Goal: Information Seeking & Learning: Learn about a topic

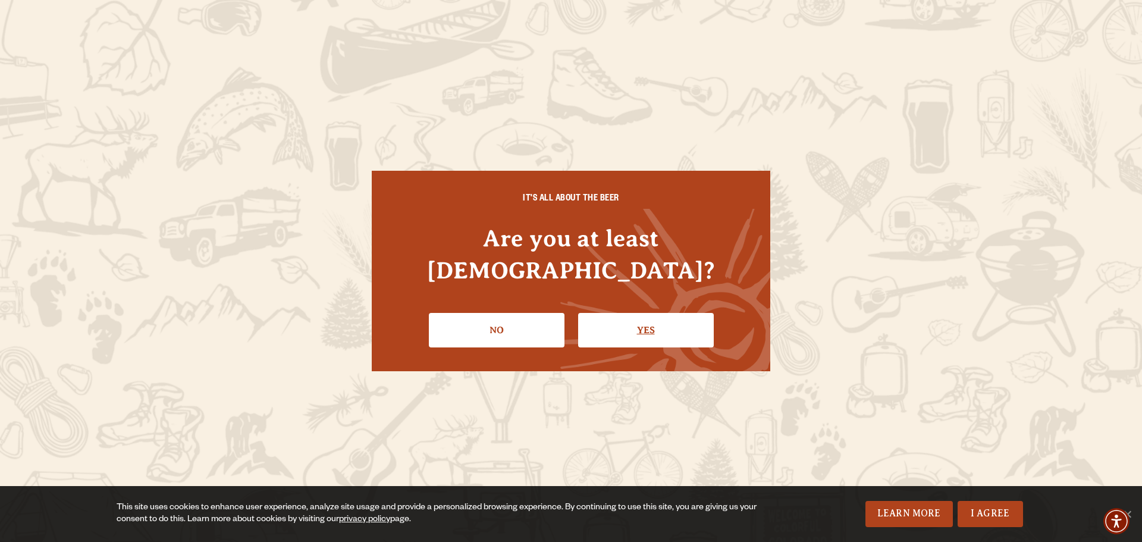
click at [653, 313] on link "Yes" at bounding box center [646, 330] width 136 height 35
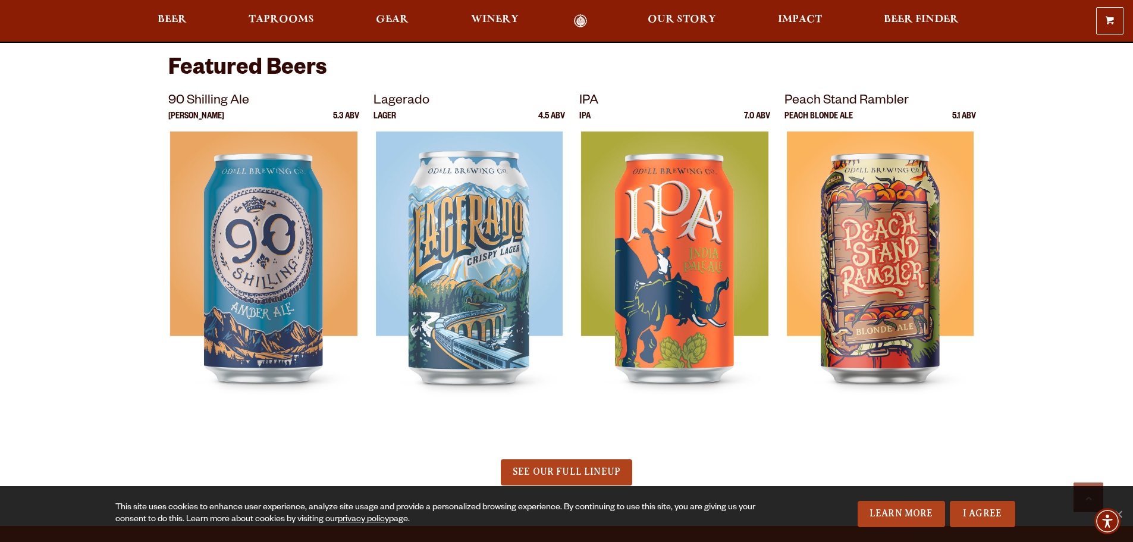
scroll to position [793, 0]
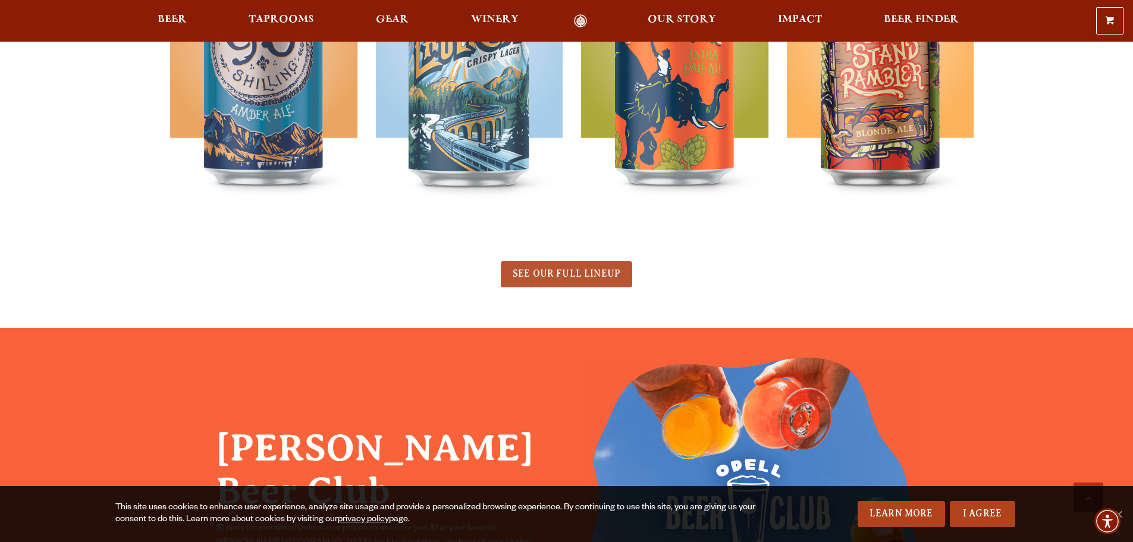
click at [558, 275] on span "SEE OUR FULL LINEUP" at bounding box center [567, 273] width 108 height 11
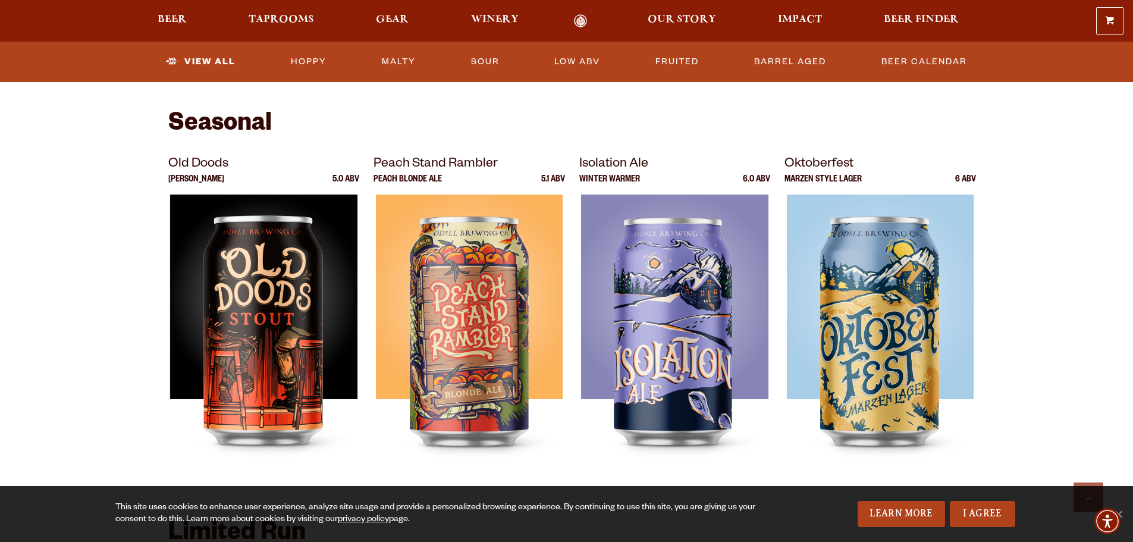
scroll to position [1388, 0]
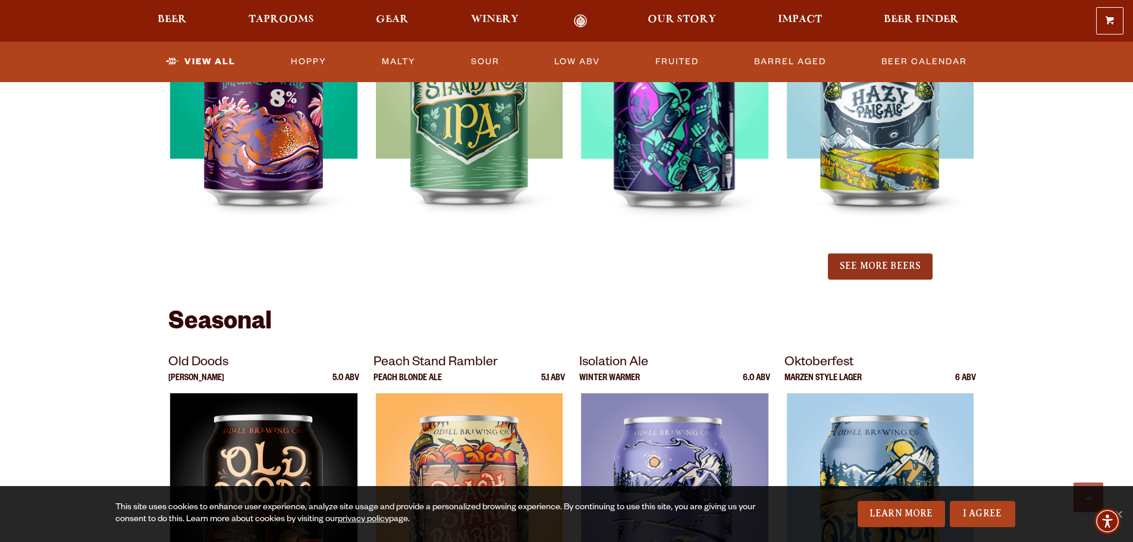
click at [869, 266] on button "See More Beers" at bounding box center [880, 266] width 105 height 26
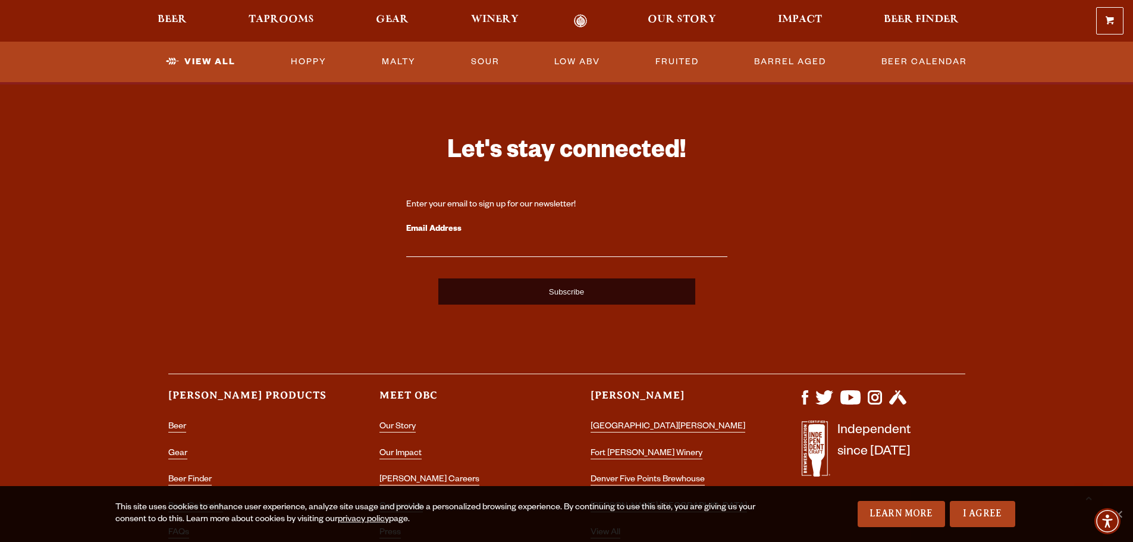
scroll to position [3173, 0]
